Goal: Task Accomplishment & Management: Manage account settings

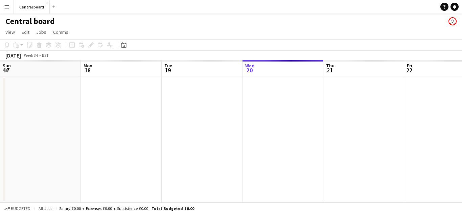
click at [7, 7] on app-icon "Menu" at bounding box center [6, 6] width 5 height 5
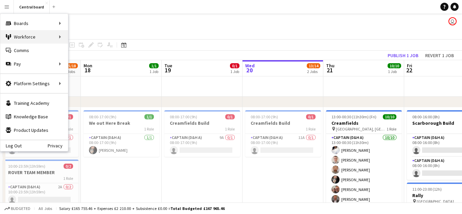
scroll to position [0, 162]
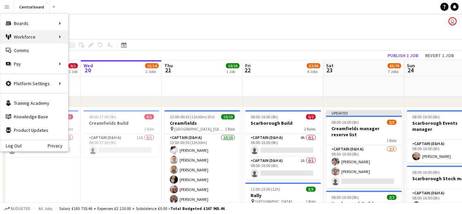
click at [41, 35] on div "Workforce Workforce" at bounding box center [34, 37] width 68 height 14
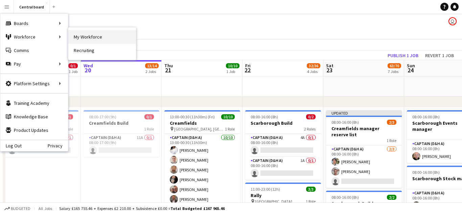
click at [77, 38] on link "My Workforce" at bounding box center [102, 37] width 68 height 14
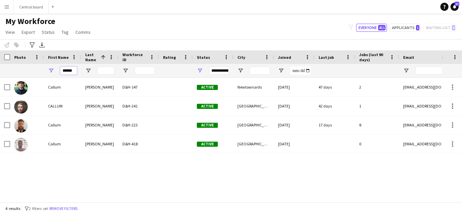
click at [74, 73] on input "******" at bounding box center [68, 71] width 17 height 8
type input "*"
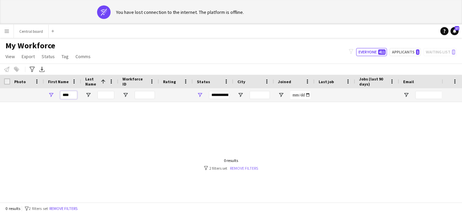
type input "****"
click at [247, 168] on link "Remove filters" at bounding box center [244, 168] width 28 height 5
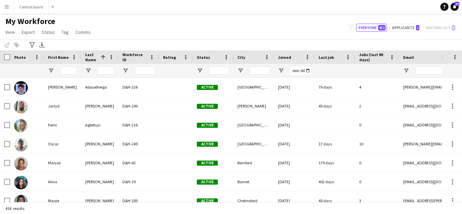
click at [9, 10] on button "Menu" at bounding box center [7, 7] width 14 height 14
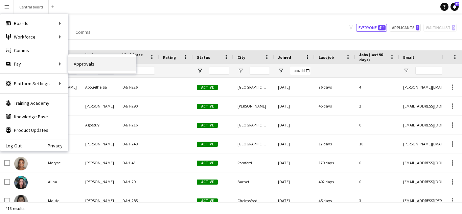
click at [81, 64] on link "Approvals" at bounding box center [102, 64] width 68 height 14
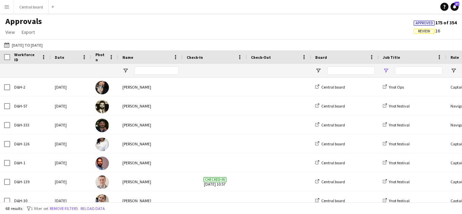
type input "****"
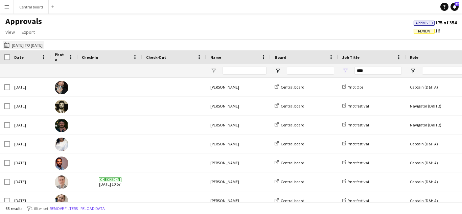
click at [4, 44] on app-icon "[DATE] to [DATE]" at bounding box center [8, 44] width 8 height 5
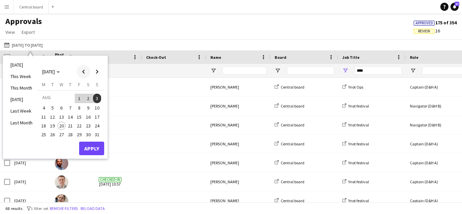
click at [84, 73] on span "Previous month" at bounding box center [84, 72] width 14 height 14
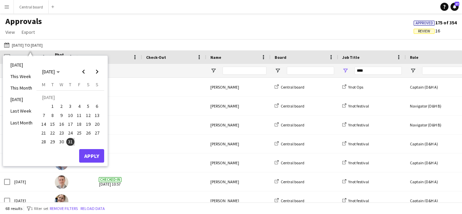
click at [62, 139] on span "30" at bounding box center [61, 142] width 8 height 8
click at [44, 140] on span "28" at bounding box center [44, 142] width 8 height 8
click at [97, 70] on span "Next month" at bounding box center [97, 72] width 14 height 14
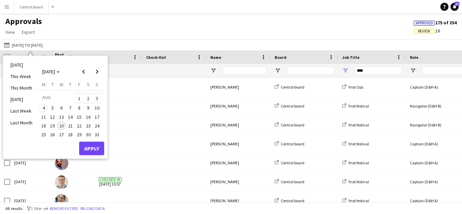
click at [44, 109] on span "4" at bounding box center [44, 108] width 8 height 8
click at [89, 144] on button "Apply" at bounding box center [91, 149] width 25 height 14
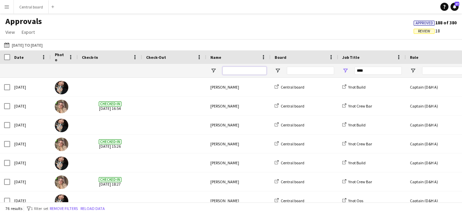
click at [238, 71] on input "Name Filter Input" at bounding box center [244, 71] width 44 height 8
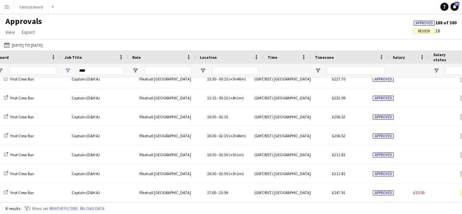
scroll to position [0, 239]
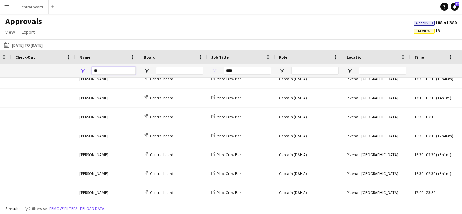
type input "*"
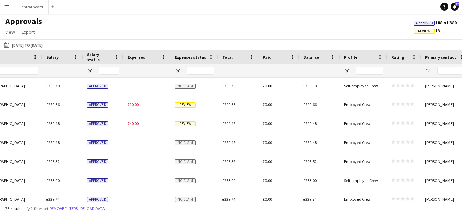
click at [187, 106] on span "Review" at bounding box center [185, 104] width 21 height 5
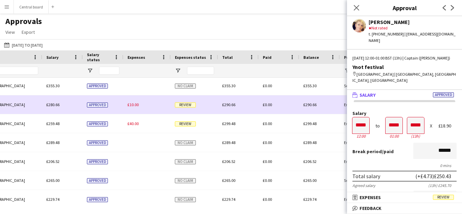
click at [186, 125] on span "Review" at bounding box center [185, 123] width 21 height 5
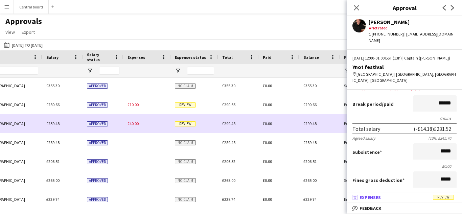
click at [445, 198] on span "Review" at bounding box center [443, 197] width 21 height 5
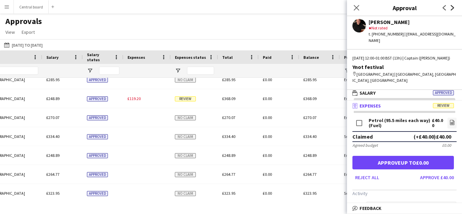
scroll to position [796, 0]
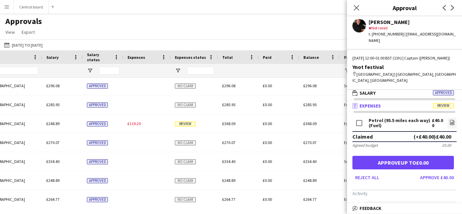
click at [186, 124] on span "Review" at bounding box center [185, 123] width 21 height 5
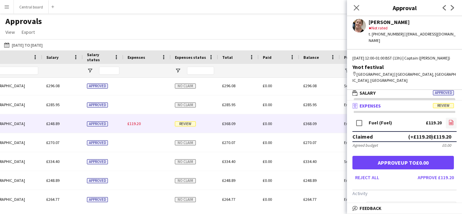
click at [452, 120] on icon at bounding box center [451, 122] width 4 height 5
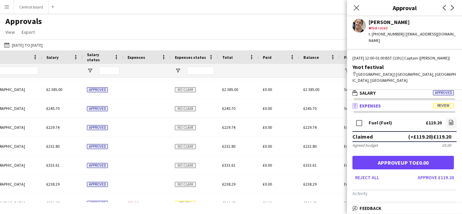
scroll to position [1106, 0]
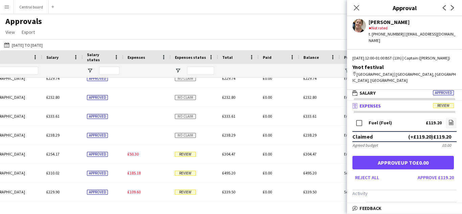
click at [184, 157] on span "Review" at bounding box center [185, 154] width 21 height 5
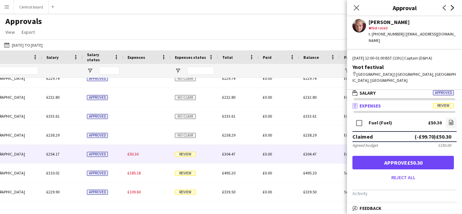
click at [450, 8] on icon "Next" at bounding box center [451, 7] width 5 height 5
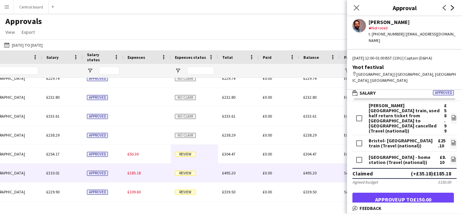
scroll to position [47, 0]
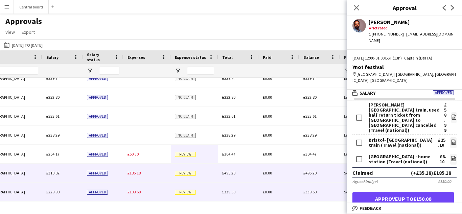
click at [185, 190] on span "Review" at bounding box center [185, 192] width 21 height 5
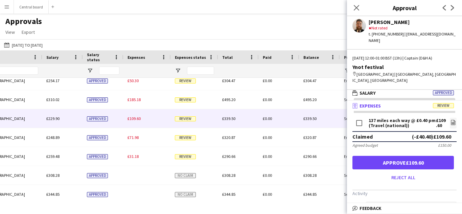
scroll to position [1181, 0]
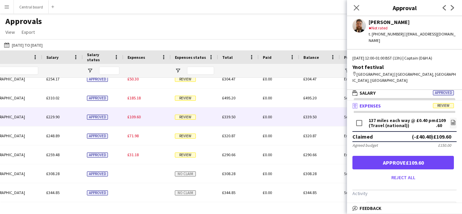
click at [187, 137] on span "Review" at bounding box center [185, 135] width 21 height 5
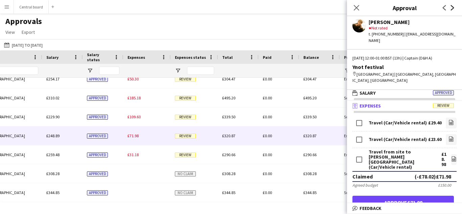
click at [452, 7] on icon at bounding box center [451, 7] width 3 height 5
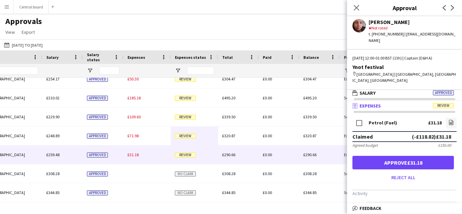
click at [359, 24] on app-user-avatar at bounding box center [359, 26] width 14 height 14
click at [358, 24] on app-user-avatar at bounding box center [359, 26] width 14 height 14
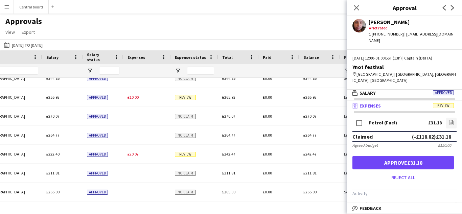
scroll to position [1297, 0]
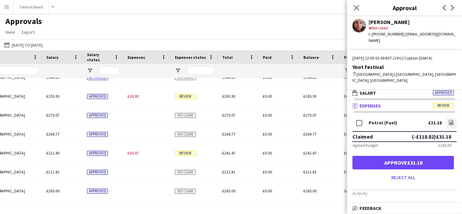
click at [186, 157] on div "Review" at bounding box center [194, 153] width 47 height 19
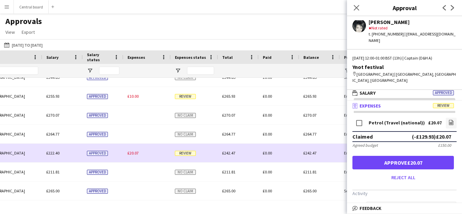
scroll to position [1314, 0]
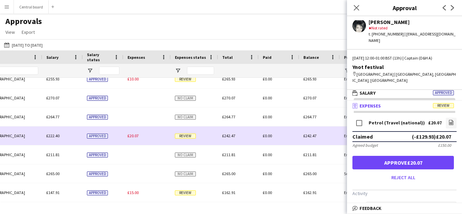
click at [184, 196] on div "Review" at bounding box center [194, 192] width 47 height 19
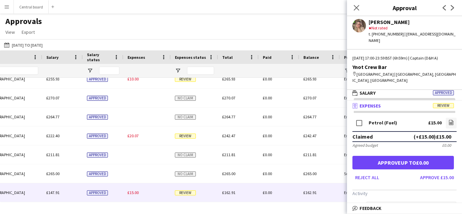
click at [9, 4] on app-icon "Menu" at bounding box center [6, 6] width 5 height 5
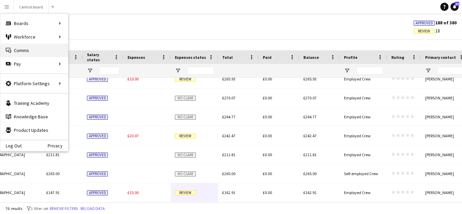
click at [17, 50] on link "Comms Comms" at bounding box center [34, 51] width 68 height 14
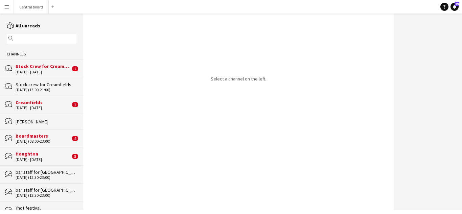
click at [40, 68] on div "Stock Crew for Creamfields Festival" at bounding box center [43, 66] width 55 height 6
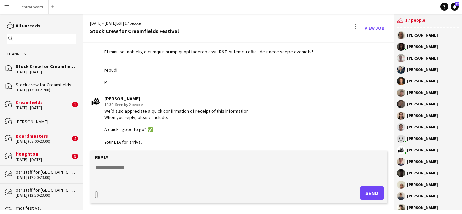
scroll to position [542, 0]
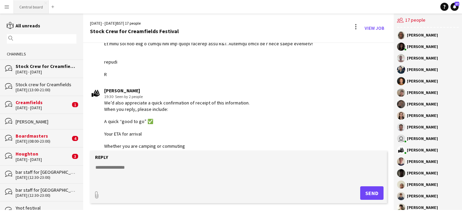
click at [29, 7] on button "Central board Close" at bounding box center [31, 6] width 35 height 13
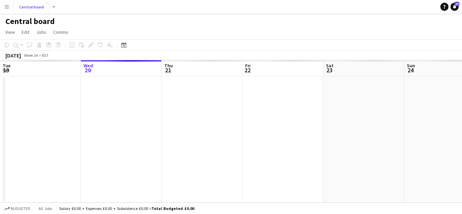
scroll to position [0, 162]
click at [6, 7] on app-icon "Menu" at bounding box center [6, 6] width 5 height 5
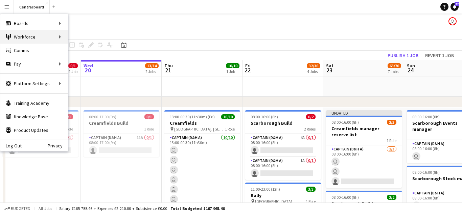
click at [59, 38] on div "Workforce Workforce" at bounding box center [34, 37] width 68 height 14
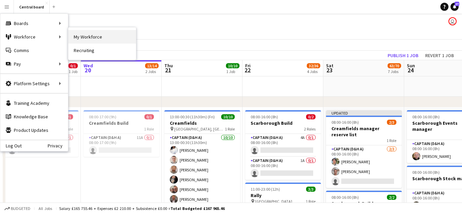
click at [85, 37] on link "My Workforce" at bounding box center [102, 37] width 68 height 14
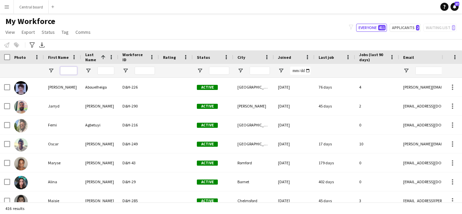
click at [66, 71] on input "First Name Filter Input" at bounding box center [68, 71] width 17 height 8
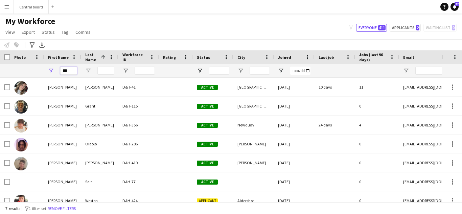
scroll to position [8, 0]
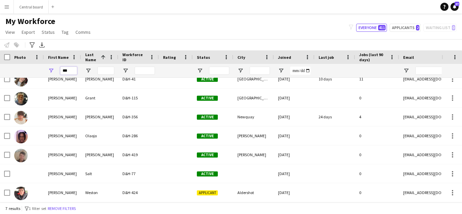
type input "***"
click at [240, 197] on div at bounding box center [366, 199] width 733 height 5
click at [265, 193] on div "Aldershot" at bounding box center [253, 192] width 41 height 19
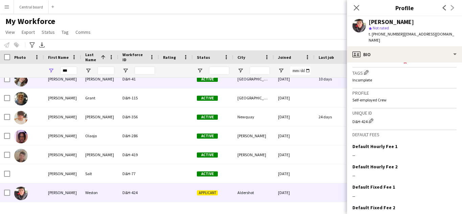
scroll to position [314, 0]
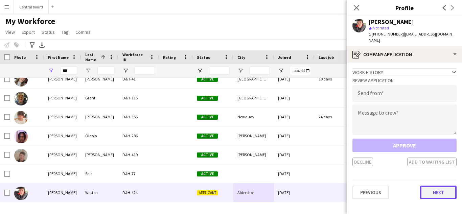
click at [435, 187] on button "Next" at bounding box center [438, 193] width 36 height 14
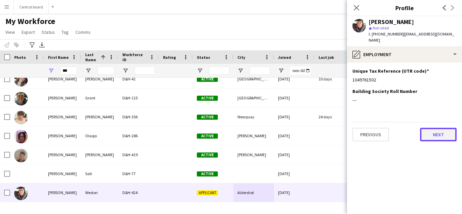
click at [442, 128] on button "Next" at bounding box center [438, 135] width 36 height 14
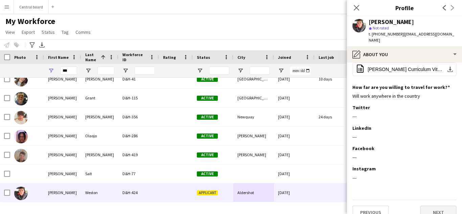
scroll to position [57, 0]
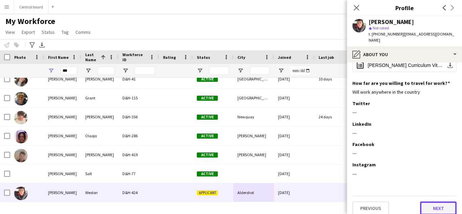
click at [429, 202] on button "Next" at bounding box center [438, 208] width 36 height 14
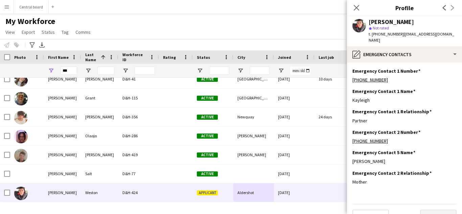
scroll to position [8, 0]
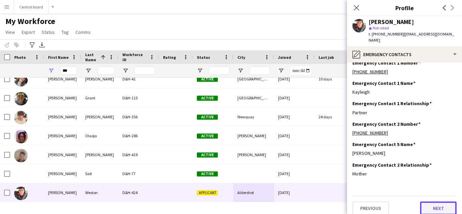
click at [433, 201] on button "Next" at bounding box center [438, 208] width 36 height 14
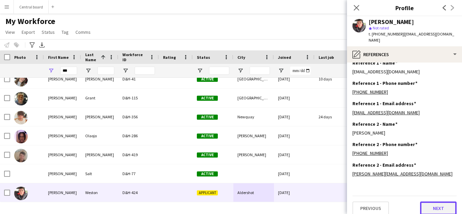
click at [434, 202] on button "Next" at bounding box center [438, 208] width 36 height 14
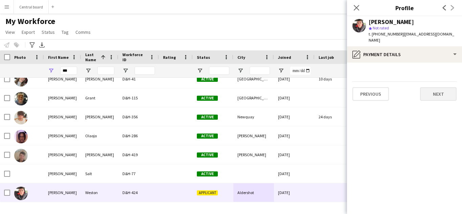
scroll to position [0, 0]
click at [436, 87] on button "Next" at bounding box center [438, 94] width 36 height 14
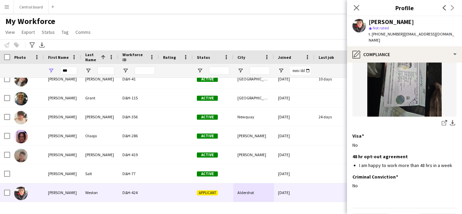
scroll to position [112, 0]
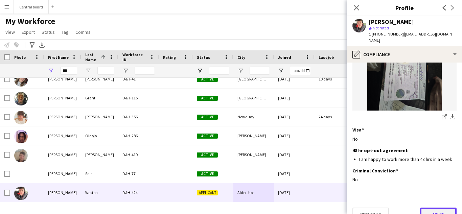
click at [433, 207] on button "Next" at bounding box center [438, 214] width 36 height 14
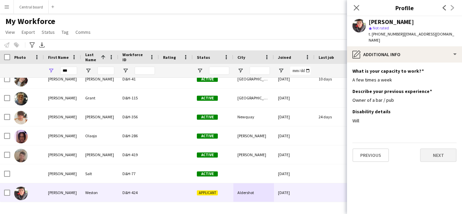
scroll to position [0, 0]
click at [441, 148] on button "Next" at bounding box center [438, 155] width 36 height 14
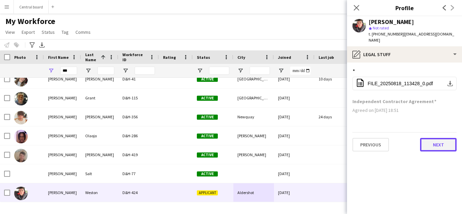
click at [443, 138] on button "Next" at bounding box center [438, 145] width 36 height 14
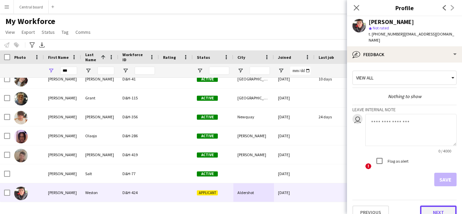
click at [433, 205] on button "Next" at bounding box center [438, 212] width 36 height 14
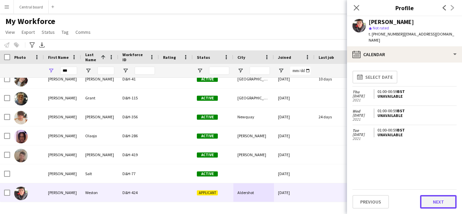
click at [433, 201] on button "Next" at bounding box center [438, 202] width 36 height 14
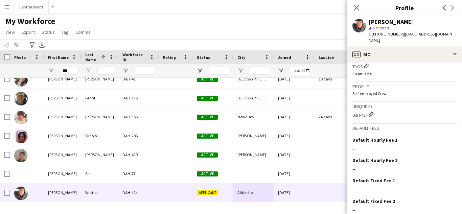
scroll to position [314, 0]
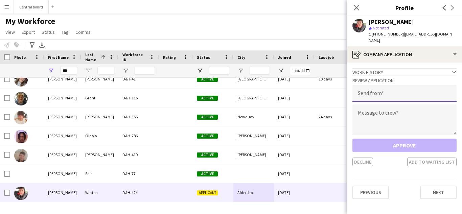
click at [424, 90] on input "email" at bounding box center [404, 93] width 104 height 17
type input "**********"
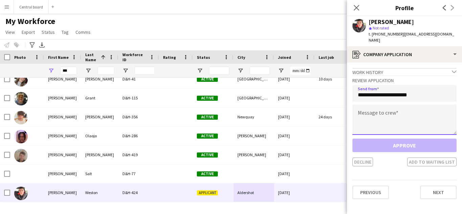
click at [433, 114] on textarea at bounding box center [404, 119] width 104 height 30
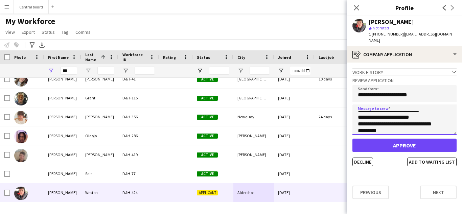
scroll to position [18, 0]
type textarea "**********"
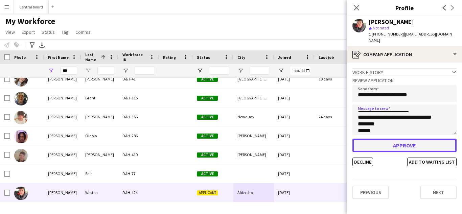
click at [395, 139] on button "Approve" at bounding box center [404, 146] width 104 height 14
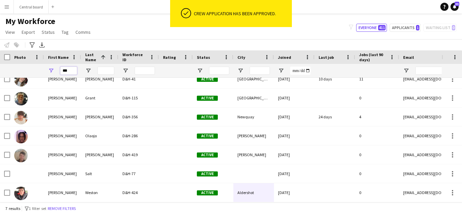
click at [71, 71] on input "***" at bounding box center [68, 71] width 17 height 8
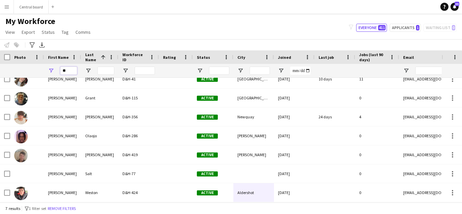
type input "*"
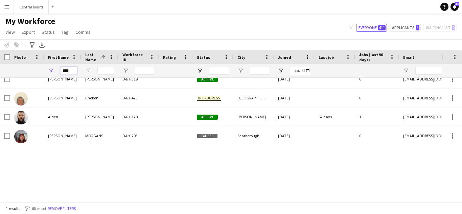
scroll to position [0, 0]
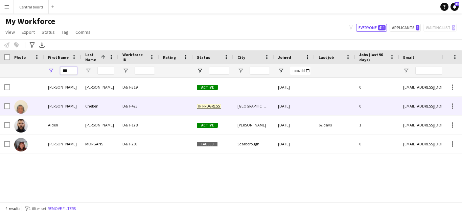
type input "***"
click at [172, 110] on div at bounding box center [176, 106] width 34 height 19
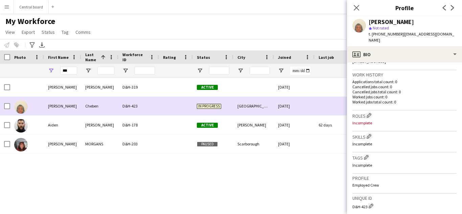
scroll to position [165, 0]
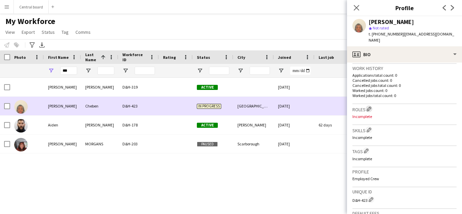
click at [369, 106] on app-icon "Edit crew company roles" at bounding box center [368, 108] width 5 height 5
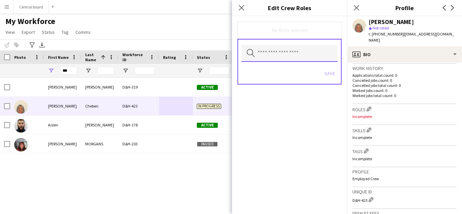
click at [322, 55] on input "text" at bounding box center [289, 53] width 96 height 17
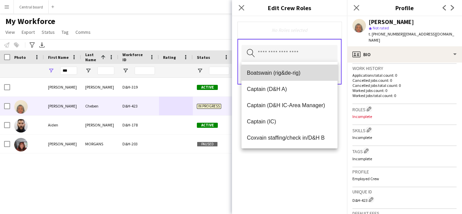
click at [318, 75] on span "Boatswain (rig&de-rig)" at bounding box center [289, 73] width 85 height 6
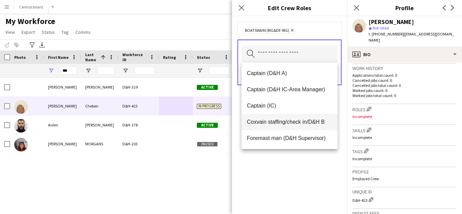
click at [307, 128] on mat-option "Coxvain staffing/check in/D&H B" at bounding box center [289, 122] width 96 height 16
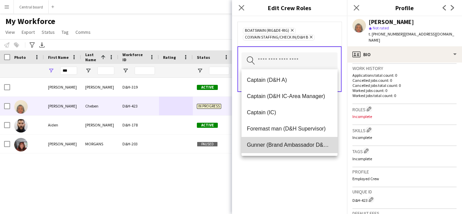
click at [300, 149] on mat-option "Gunner (Brand Ambassador D&H B)" at bounding box center [289, 145] width 96 height 16
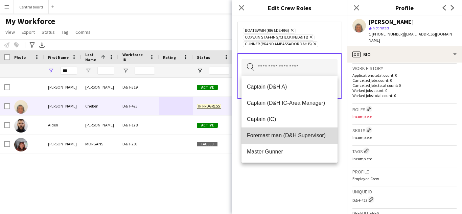
click at [303, 139] on span "Foremast man (D&H Supervisor)" at bounding box center [289, 135] width 85 height 6
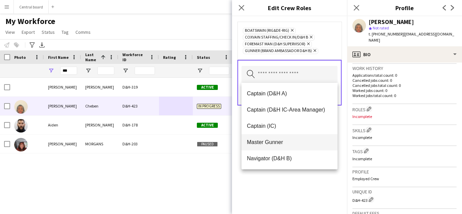
click at [297, 143] on span "Master Gunner" at bounding box center [289, 142] width 85 height 6
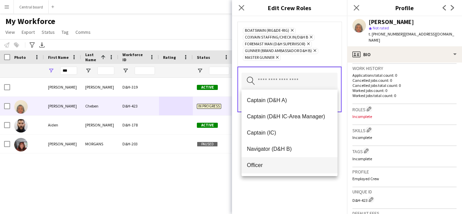
click at [292, 168] on span "Officer" at bounding box center [289, 165] width 85 height 6
click at [286, 168] on span "Quartermaster ( D&H Support/B)" at bounding box center [289, 165] width 85 height 6
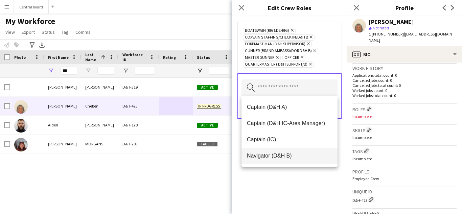
click at [285, 159] on mat-option "Navigator (D&H B)" at bounding box center [289, 156] width 96 height 16
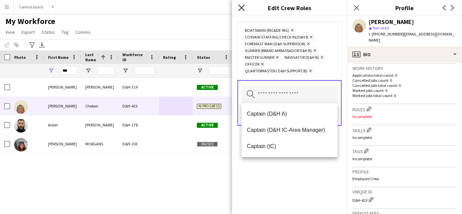
click at [242, 8] on icon "Close pop-in" at bounding box center [241, 7] width 6 height 6
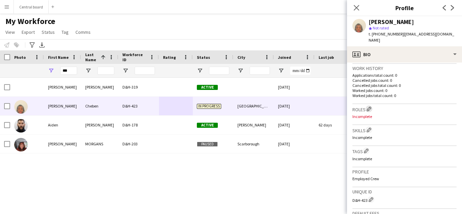
click at [369, 106] on app-icon "Edit crew company roles" at bounding box center [368, 108] width 5 height 5
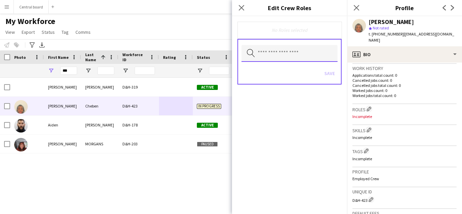
click at [319, 60] on input "text" at bounding box center [289, 53] width 96 height 17
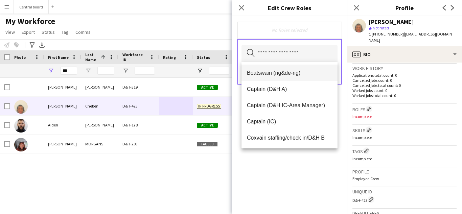
click at [309, 74] on span "Boatswain (rig&de-rig)" at bounding box center [289, 73] width 85 height 6
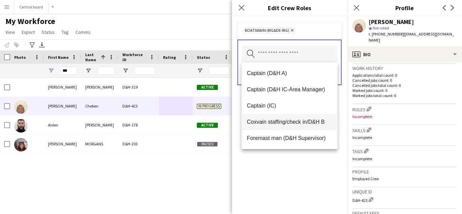
click at [304, 125] on mat-option "Coxvain staffing/check in/D&H B" at bounding box center [289, 122] width 96 height 16
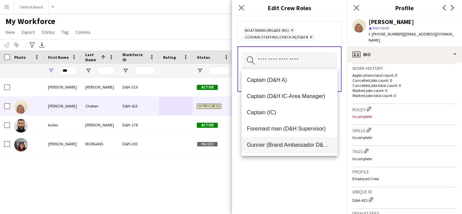
click at [290, 147] on span "Gunner (Brand Ambassador D&H B)" at bounding box center [289, 145] width 85 height 6
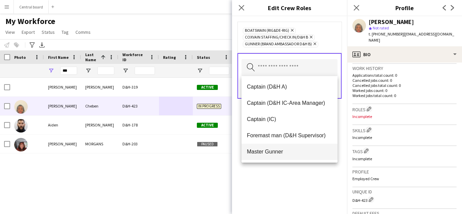
click at [286, 155] on span "Master Gunner" at bounding box center [289, 151] width 85 height 6
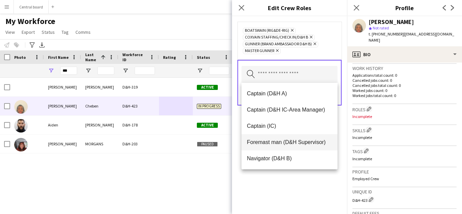
click at [289, 148] on mat-option "Foremast man (D&H Supervisor)" at bounding box center [289, 142] width 96 height 16
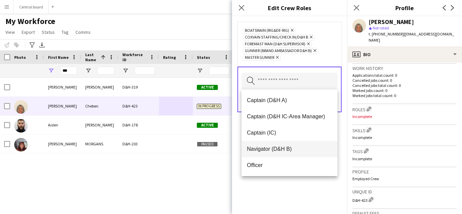
click at [282, 151] on span "Navigator (D&H B)" at bounding box center [289, 149] width 85 height 6
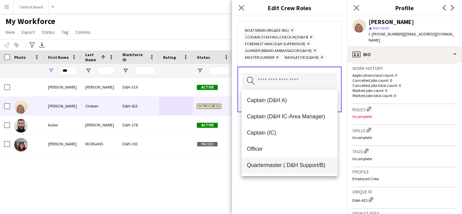
click at [278, 168] on span "Quartermaster ( D&H Support/B)" at bounding box center [289, 165] width 85 height 6
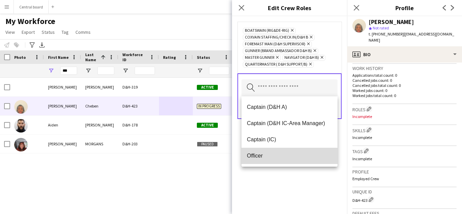
click at [271, 158] on span "Officer" at bounding box center [289, 155] width 85 height 6
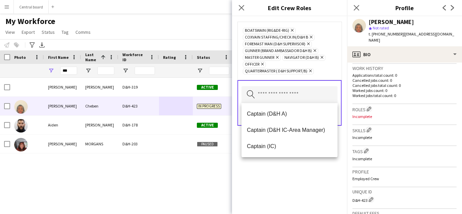
click at [291, 181] on div "Boatswain (rig&de-rig) Remove Coxvain staffing/check in/D&H B Remove Foremast m…" at bounding box center [289, 115] width 115 height 198
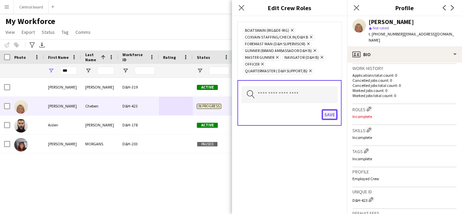
click at [332, 116] on button "Save" at bounding box center [329, 114] width 16 height 11
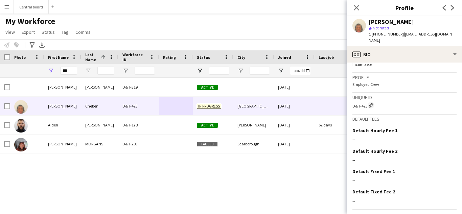
scroll to position [288, 0]
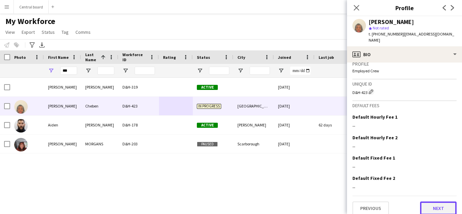
click at [436, 203] on button "Next" at bounding box center [438, 208] width 36 height 14
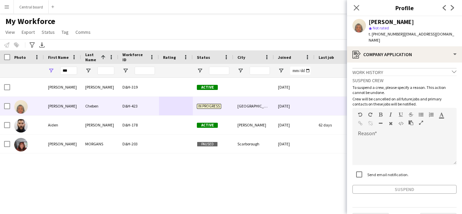
scroll to position [11, 0]
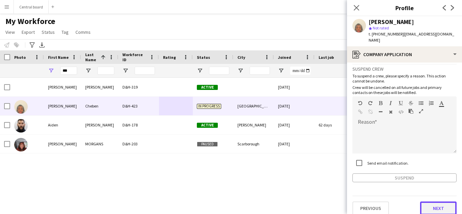
click at [436, 204] on button "Next" at bounding box center [438, 208] width 36 height 14
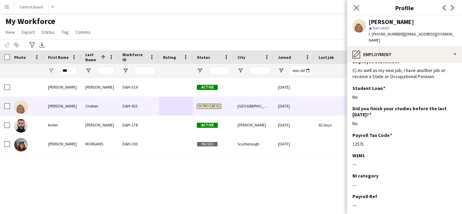
scroll to position [82, 0]
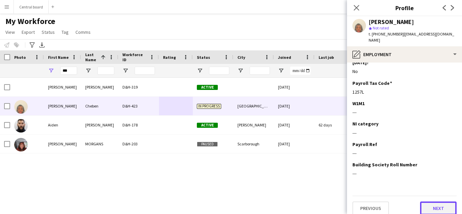
click at [433, 203] on button "Next" at bounding box center [438, 208] width 36 height 14
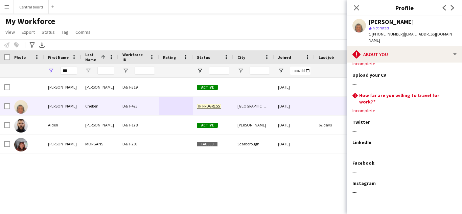
scroll to position [31, 0]
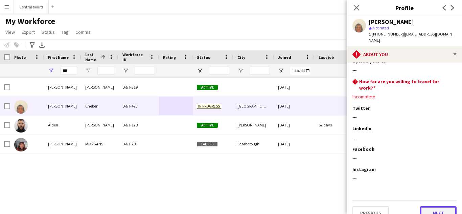
click at [433, 206] on button "Next" at bounding box center [438, 213] width 36 height 14
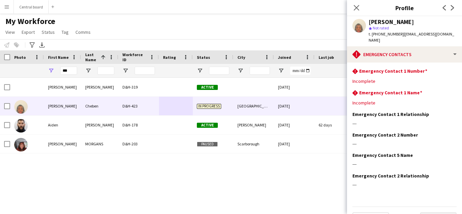
scroll to position [11, 0]
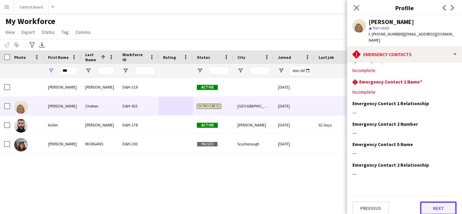
click at [434, 203] on button "Next" at bounding box center [438, 208] width 36 height 14
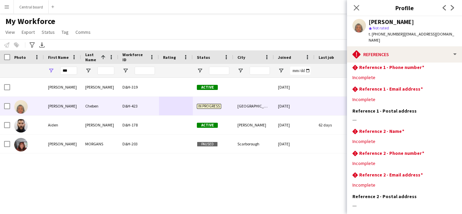
scroll to position [57, 0]
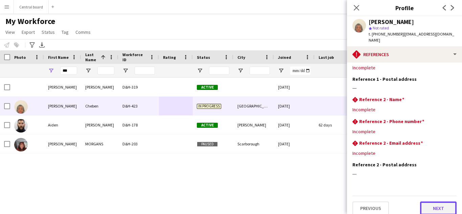
click at [433, 204] on button "Next" at bounding box center [438, 208] width 36 height 14
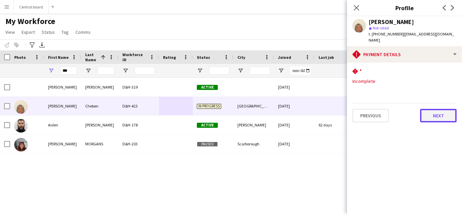
click at [442, 110] on button "Next" at bounding box center [438, 116] width 36 height 14
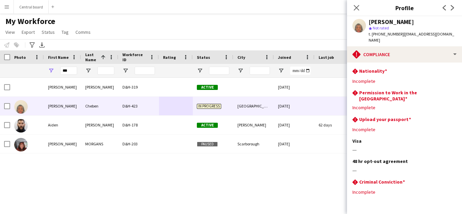
scroll to position [14, 0]
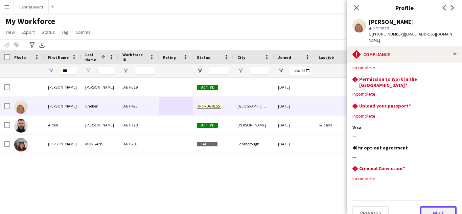
click at [434, 206] on button "Next" at bounding box center [438, 213] width 36 height 14
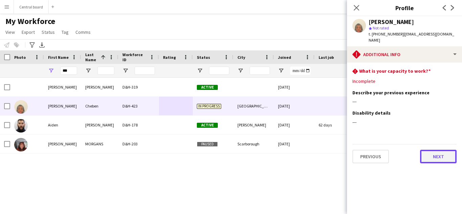
click at [435, 151] on button "Next" at bounding box center [438, 157] width 36 height 14
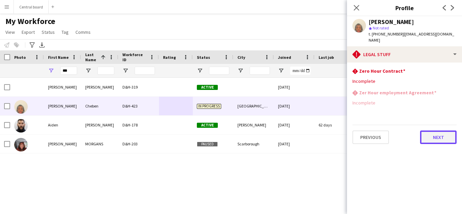
click at [440, 130] on button "Next" at bounding box center [438, 137] width 36 height 14
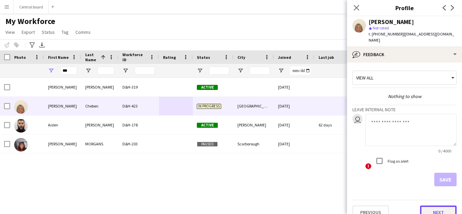
click at [434, 206] on button "Next" at bounding box center [438, 212] width 36 height 14
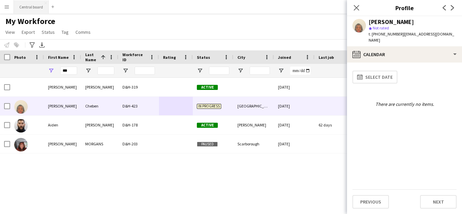
click at [37, 10] on button "Central board Close" at bounding box center [31, 6] width 35 height 13
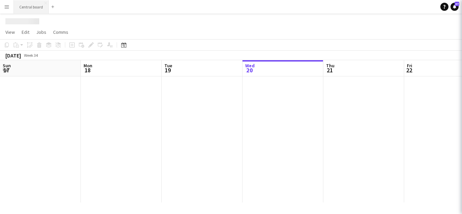
scroll to position [0, 162]
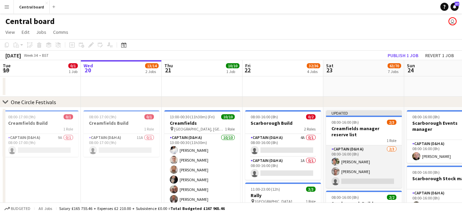
click at [373, 180] on app-card-role "Captain (D&H A) [DATE] 08:00-16:00 (8h) [PERSON_NAME] [PERSON_NAME] single-neut…" at bounding box center [364, 166] width 76 height 43
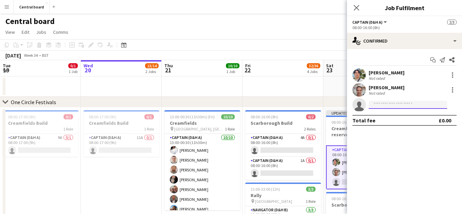
click at [384, 103] on input at bounding box center [407, 105] width 78 height 8
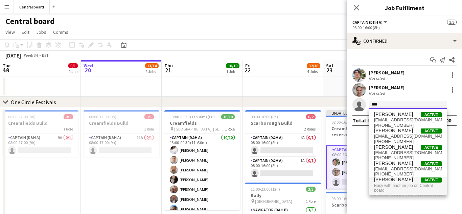
type input "****"
click at [393, 183] on span "Busy with another job on Central board." at bounding box center [408, 187] width 68 height 11
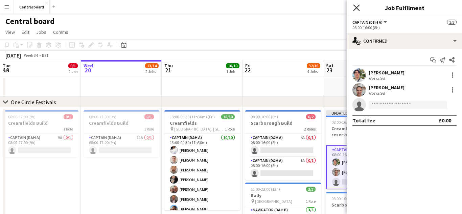
click at [356, 7] on icon "Close pop-in" at bounding box center [356, 7] width 6 height 6
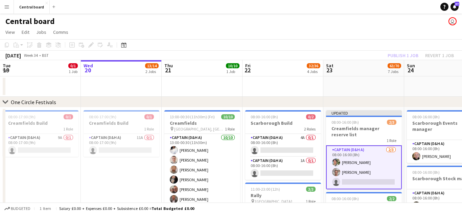
click at [363, 87] on app-date-cell at bounding box center [363, 86] width 81 height 20
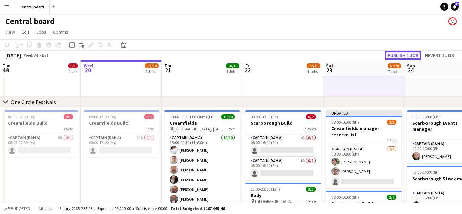
click at [403, 56] on button "Publish 1 job" at bounding box center [403, 55] width 36 height 9
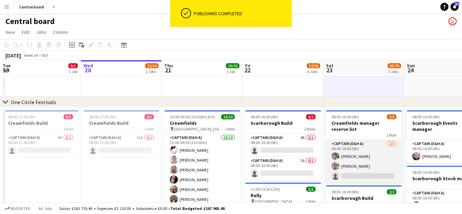
click at [380, 174] on app-card-role "Captain (D&H A) [DATE] 08:00-16:00 (8h) [PERSON_NAME] [PERSON_NAME] single-neut…" at bounding box center [364, 161] width 76 height 43
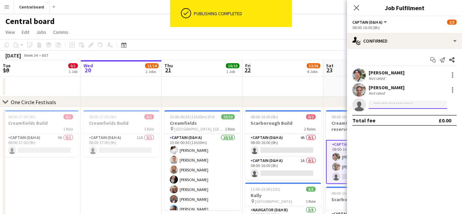
click at [397, 104] on input at bounding box center [407, 105] width 78 height 8
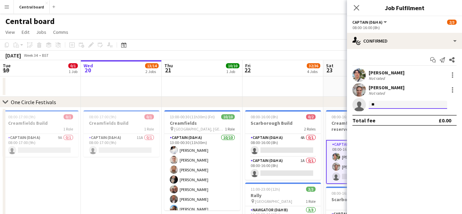
type input "***"
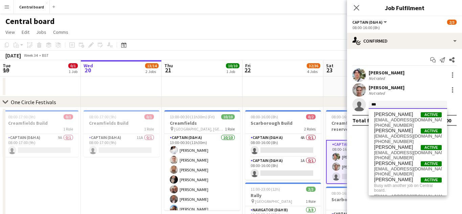
scroll to position [11, 0]
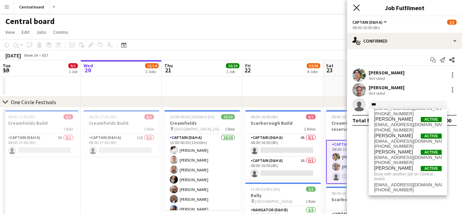
click at [354, 7] on icon "Close pop-in" at bounding box center [356, 7] width 6 height 6
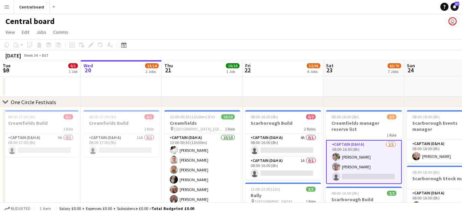
click at [5, 3] on button "Menu" at bounding box center [7, 7] width 14 height 14
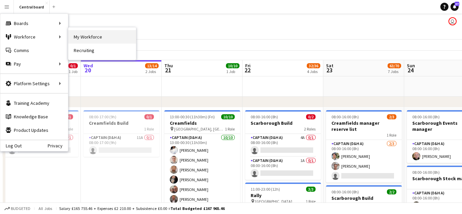
click at [75, 37] on link "My Workforce" at bounding box center [102, 37] width 68 height 14
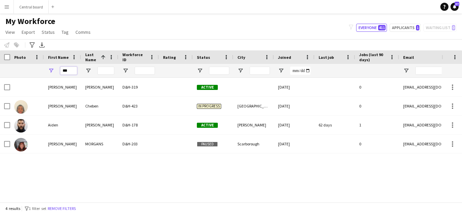
click at [73, 70] on input "***" at bounding box center [68, 71] width 17 height 8
type input "*"
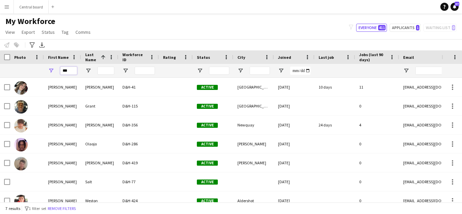
type input "***"
click at [9, 9] on app-icon "Menu" at bounding box center [6, 6] width 5 height 5
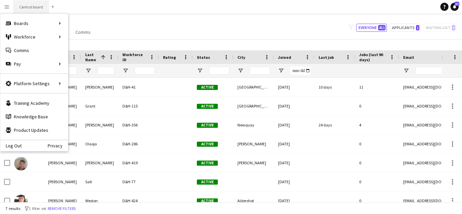
click at [30, 5] on button "Central board Close" at bounding box center [31, 6] width 35 height 13
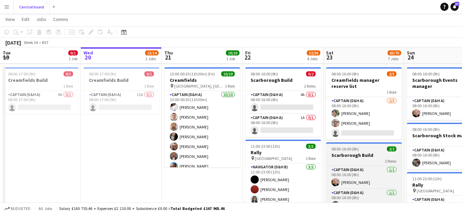
scroll to position [41, 0]
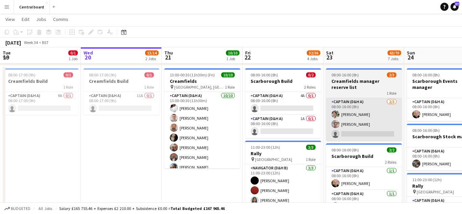
click at [376, 137] on app-card-role "Captain (D&H A) [DATE] 08:00-16:00 (8h) [PERSON_NAME] [PERSON_NAME] single-neut…" at bounding box center [364, 119] width 76 height 43
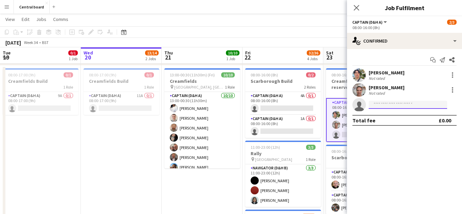
click at [391, 104] on input at bounding box center [407, 105] width 78 height 8
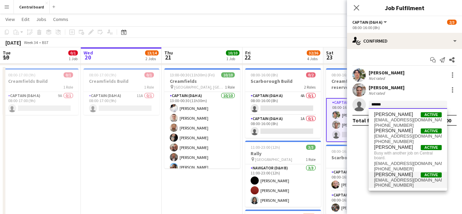
type input "******"
click at [407, 179] on span "[EMAIL_ADDRESS][DOMAIN_NAME]" at bounding box center [408, 179] width 68 height 5
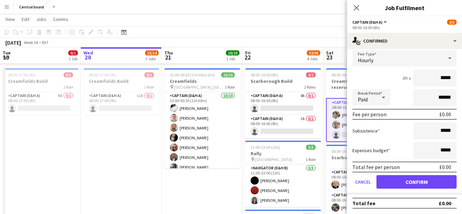
scroll to position [70, 0]
click at [406, 184] on button "Confirm" at bounding box center [416, 182] width 80 height 14
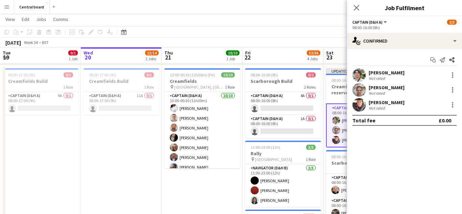
scroll to position [0, 0]
click at [354, 9] on icon "Close pop-in" at bounding box center [356, 7] width 6 height 6
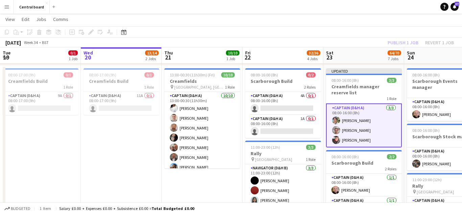
click at [374, 24] on app-page-menu "View Day view expanded Day view collapsed Month view Date picker Jump to [DATE]…" at bounding box center [231, 20] width 462 height 13
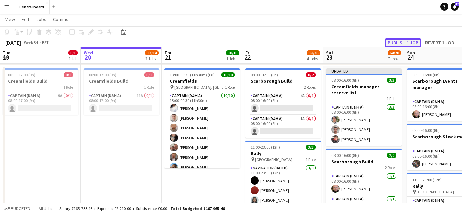
click at [403, 46] on button "Publish 1 job" at bounding box center [403, 42] width 36 height 9
